Goal: Task Accomplishment & Management: Use online tool/utility

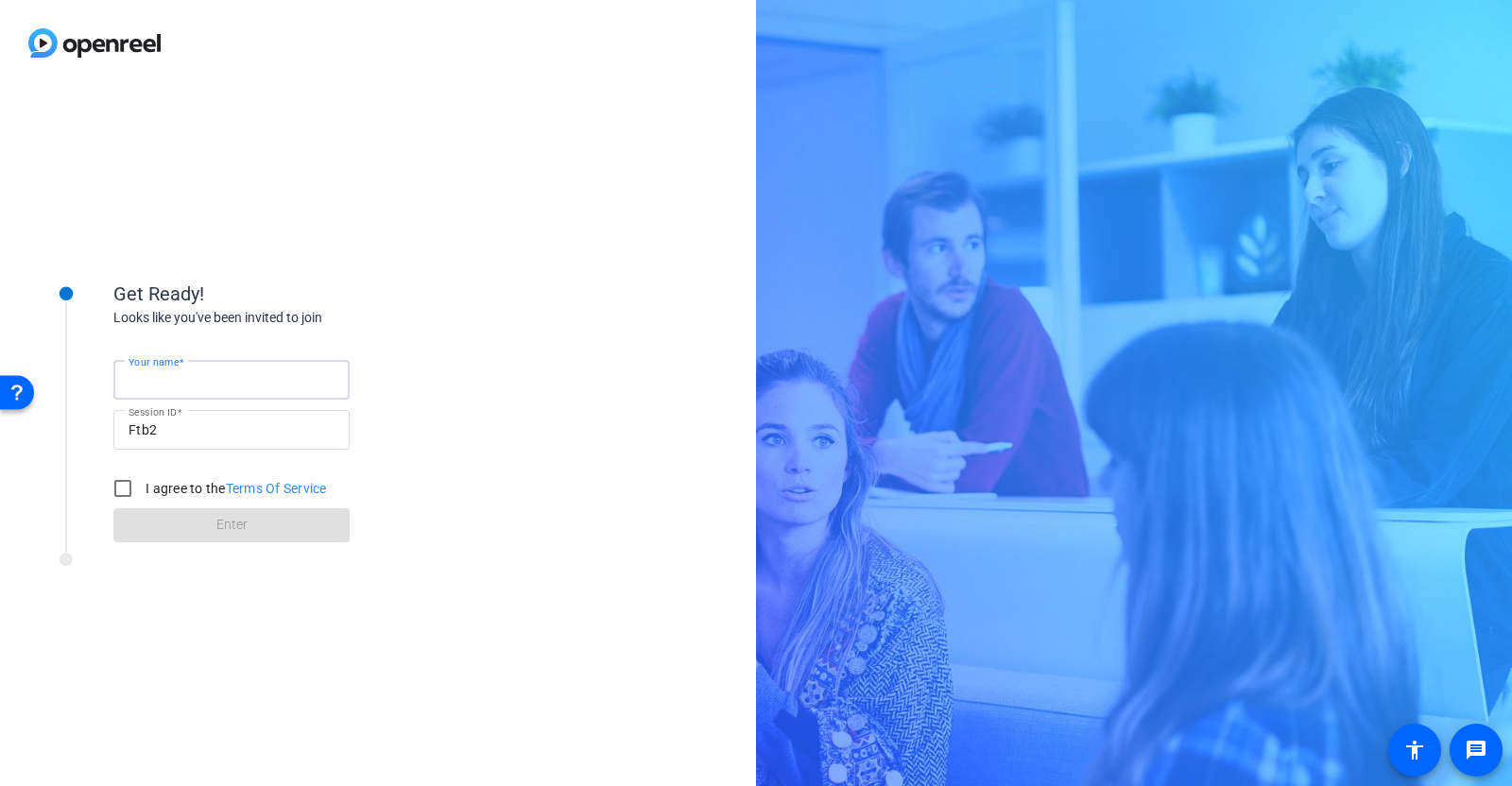
click at [232, 383] on input "Your name" at bounding box center [232, 380] width 206 height 23
type input "Arthur"
click at [121, 488] on input "I agree to the Terms Of Service" at bounding box center [123, 489] width 38 height 38
checkbox input "true"
click at [173, 516] on span at bounding box center [231, 525] width 236 height 46
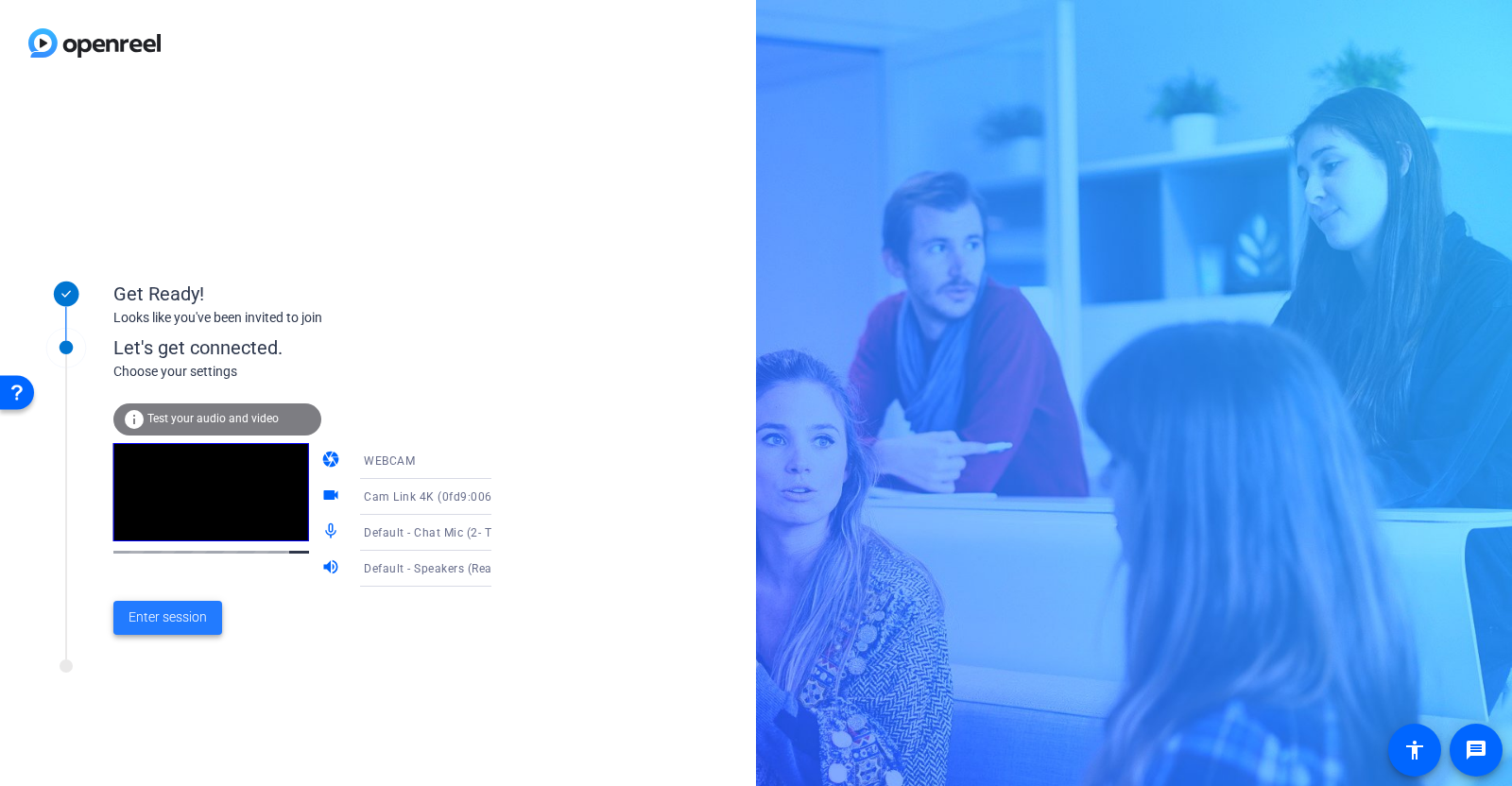
click at [182, 614] on span "Enter session" at bounding box center [168, 618] width 78 height 20
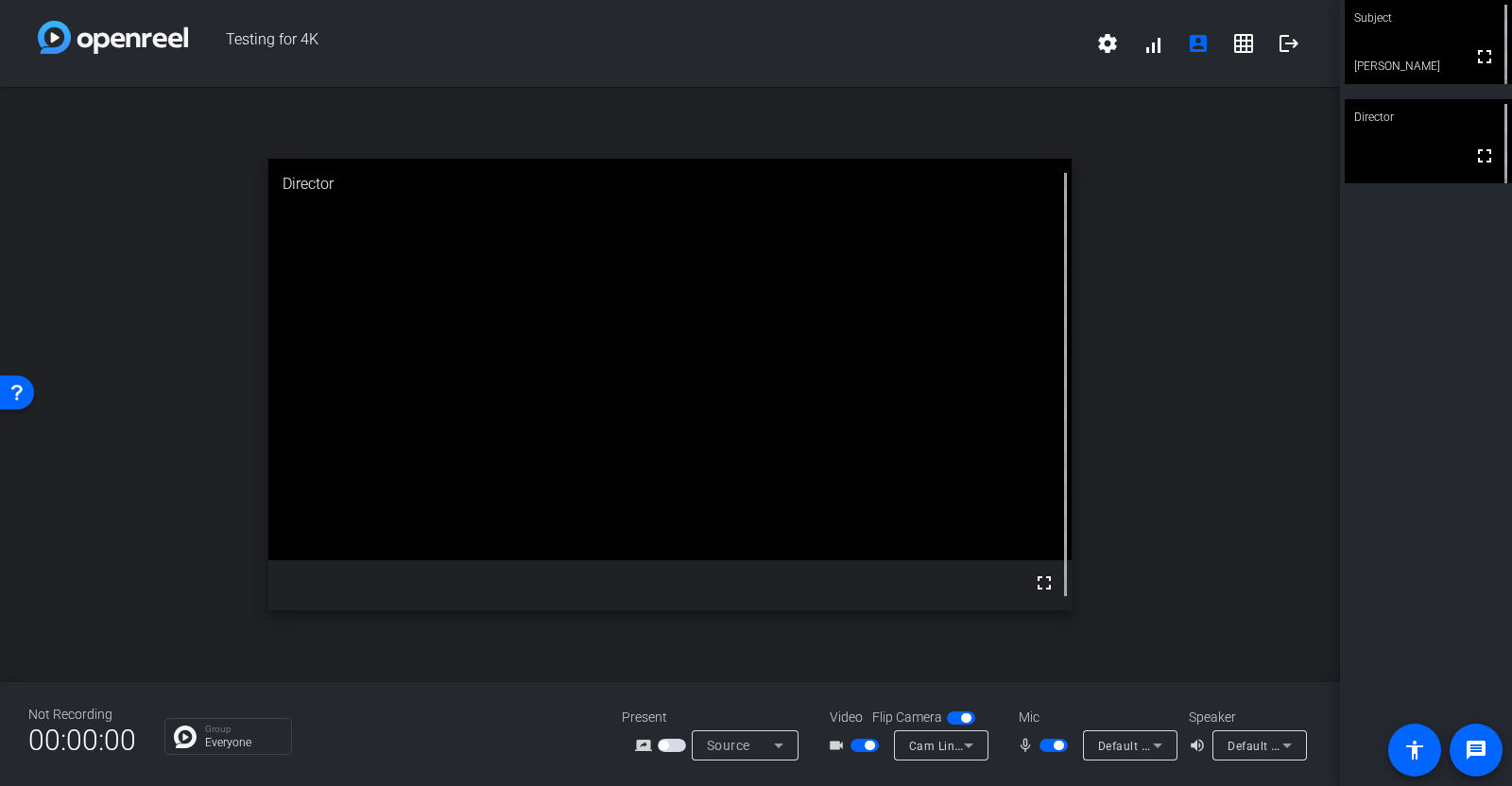
click at [1162, 749] on icon at bounding box center [1157, 744] width 23 height 23
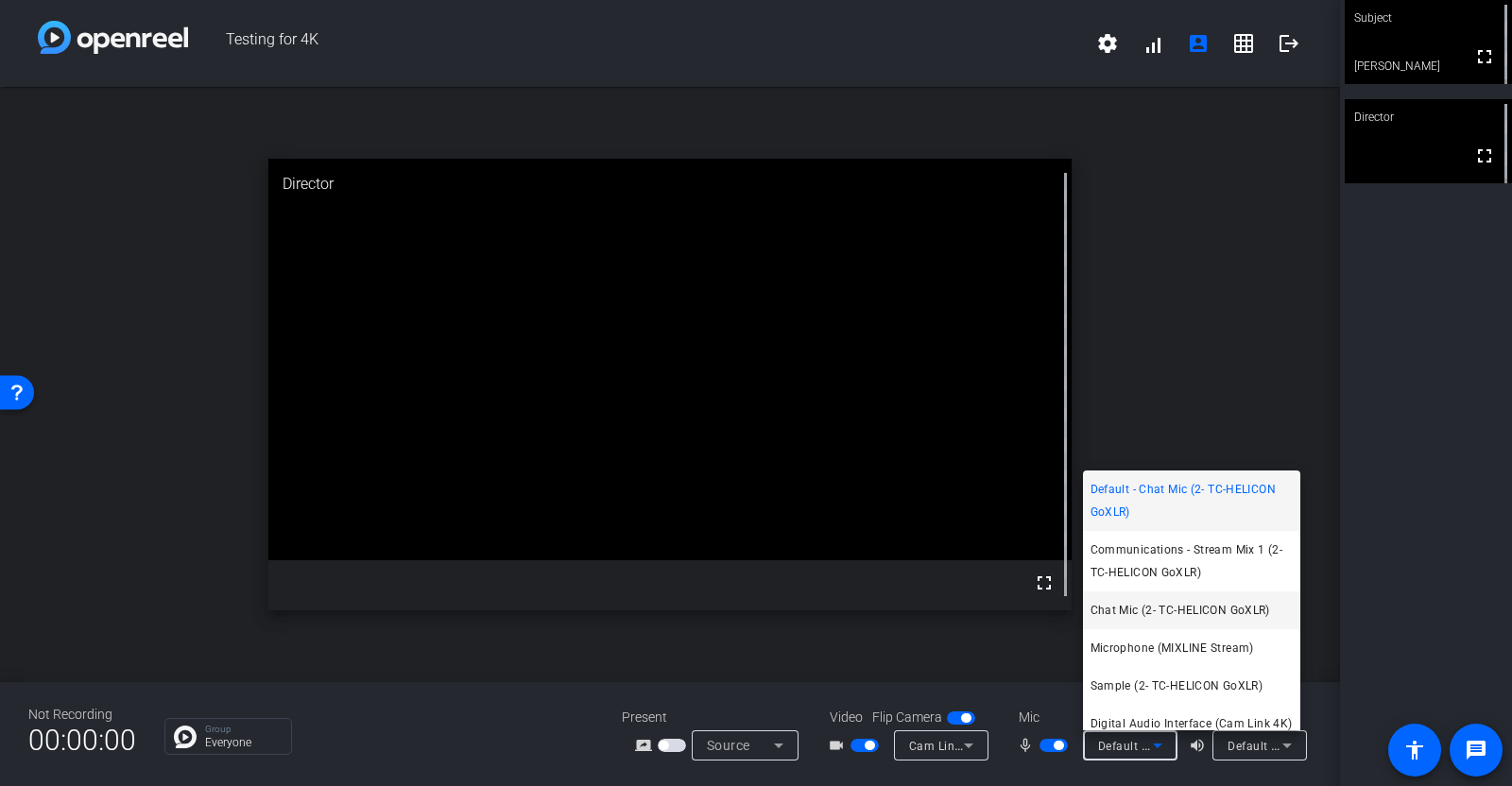
click at [1179, 608] on span "Chat Mic (2- TC-HELICON GoXLR)" at bounding box center [1180, 610] width 179 height 23
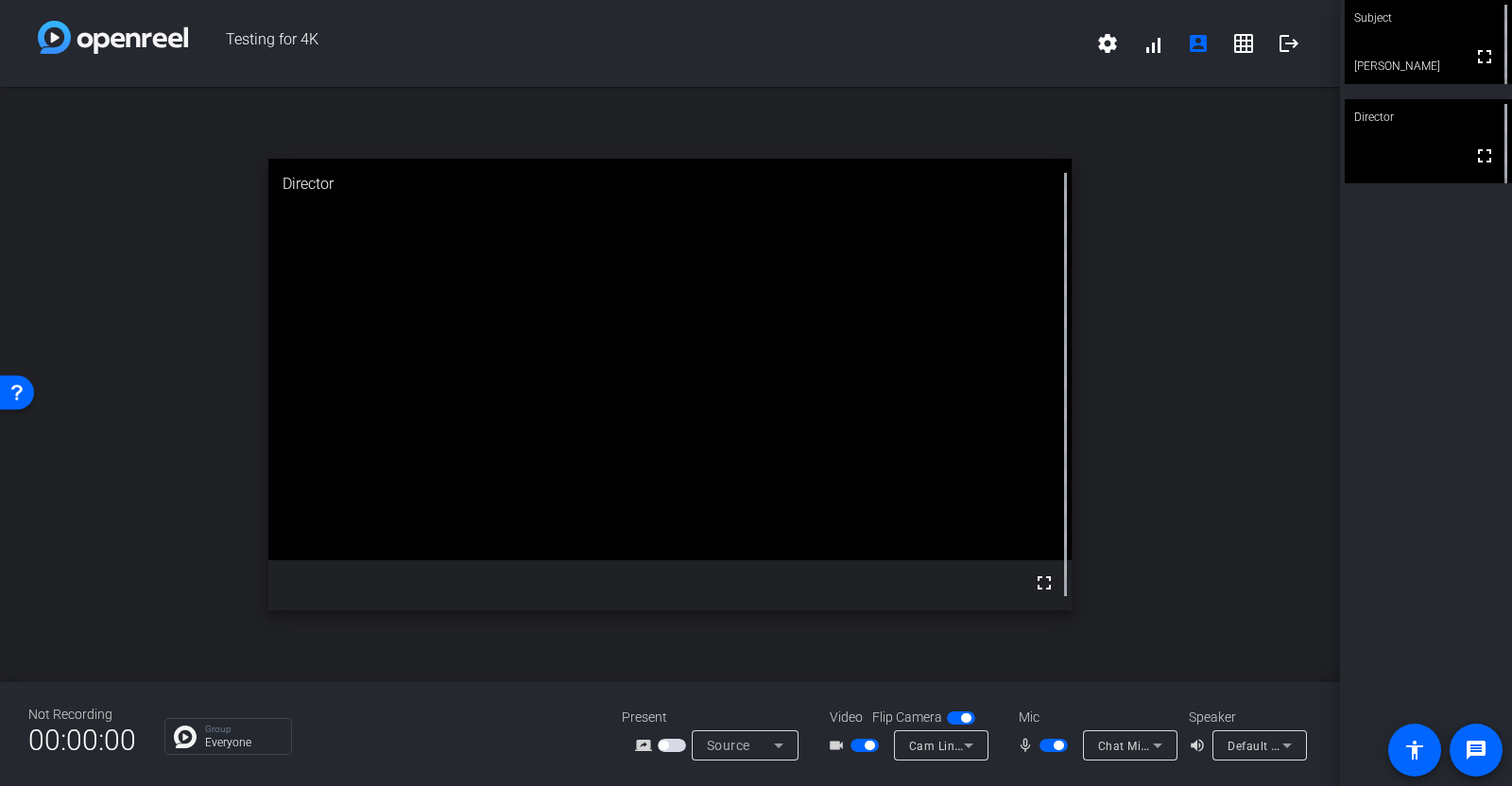
click at [1198, 400] on div "open_in_new Director fullscreen" at bounding box center [669, 385] width 1339 height 595
click at [171, 385] on div "open_in_new Director fullscreen" at bounding box center [669, 385] width 1339 height 595
drag, startPoint x: 140, startPoint y: 462, endPoint x: 173, endPoint y: 462, distance: 33.0
click at [140, 462] on div "open_in_new Director fullscreen" at bounding box center [669, 385] width 1339 height 595
click at [111, 519] on div "open_in_new Director fullscreen" at bounding box center [669, 385] width 1339 height 595
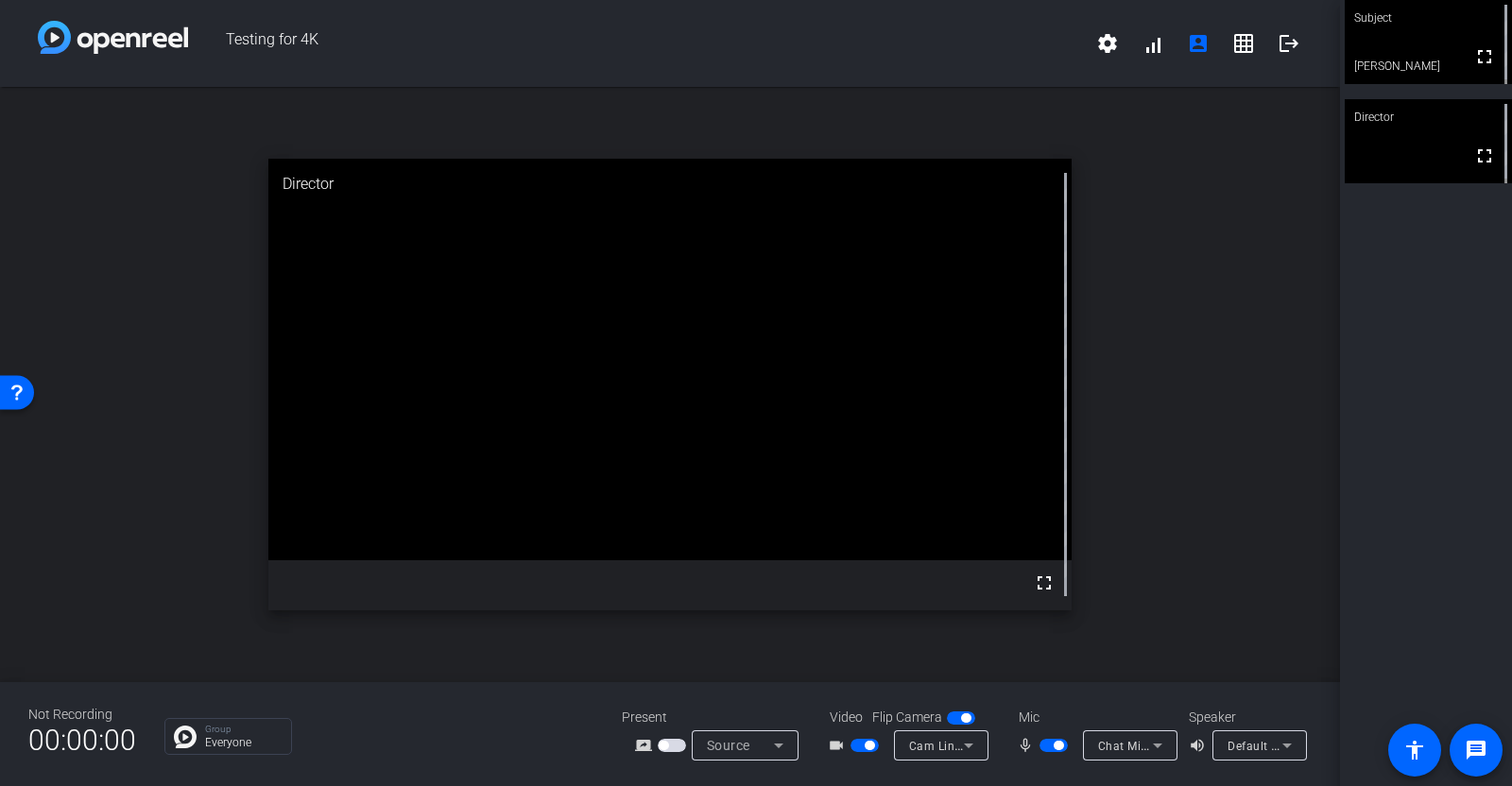
click at [94, 440] on div "open_in_new Director fullscreen" at bounding box center [669, 385] width 1339 height 595
click at [150, 349] on div "open_in_new Director fullscreen" at bounding box center [669, 385] width 1339 height 595
click at [151, 560] on div "open_in_new Director fullscreen" at bounding box center [669, 385] width 1339 height 595
click at [122, 499] on div "open_in_new Director fullscreen" at bounding box center [669, 385] width 1339 height 595
